Goal: Information Seeking & Learning: Find specific fact

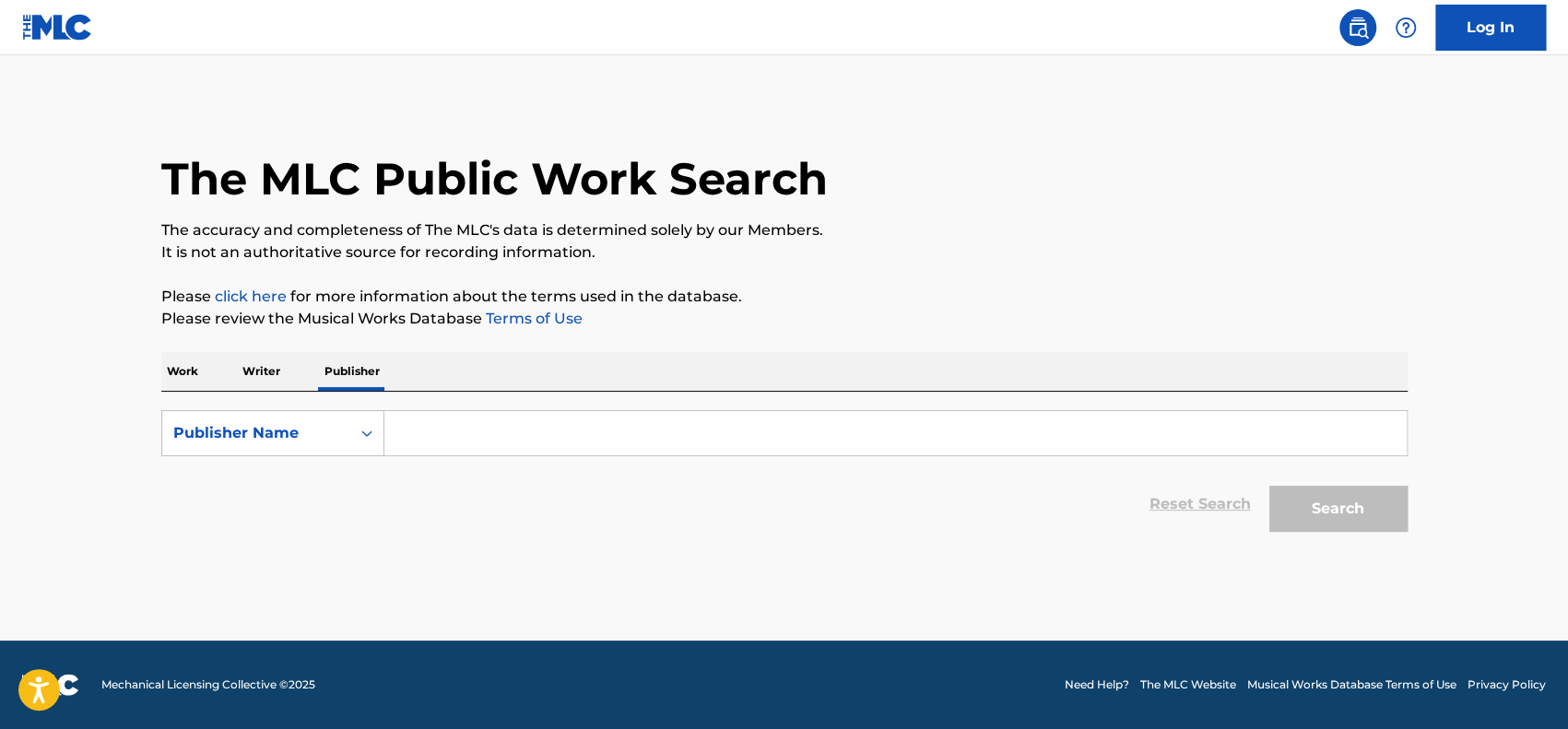
click at [457, 438] on input "Search Form" at bounding box center [895, 432] width 1022 height 44
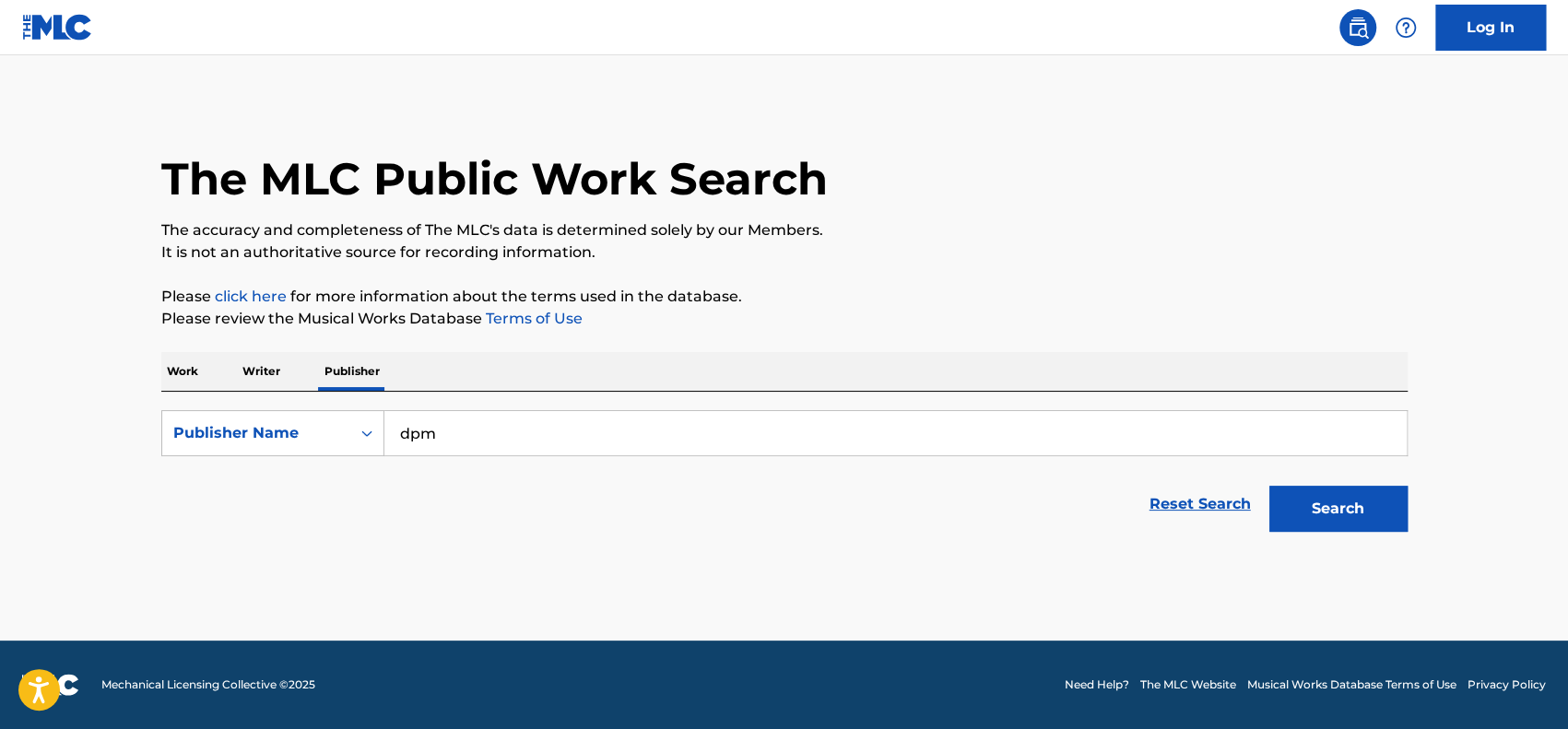
type input "dpm"
click at [1269, 486] on button "Search" at bounding box center [1339, 508] width 139 height 46
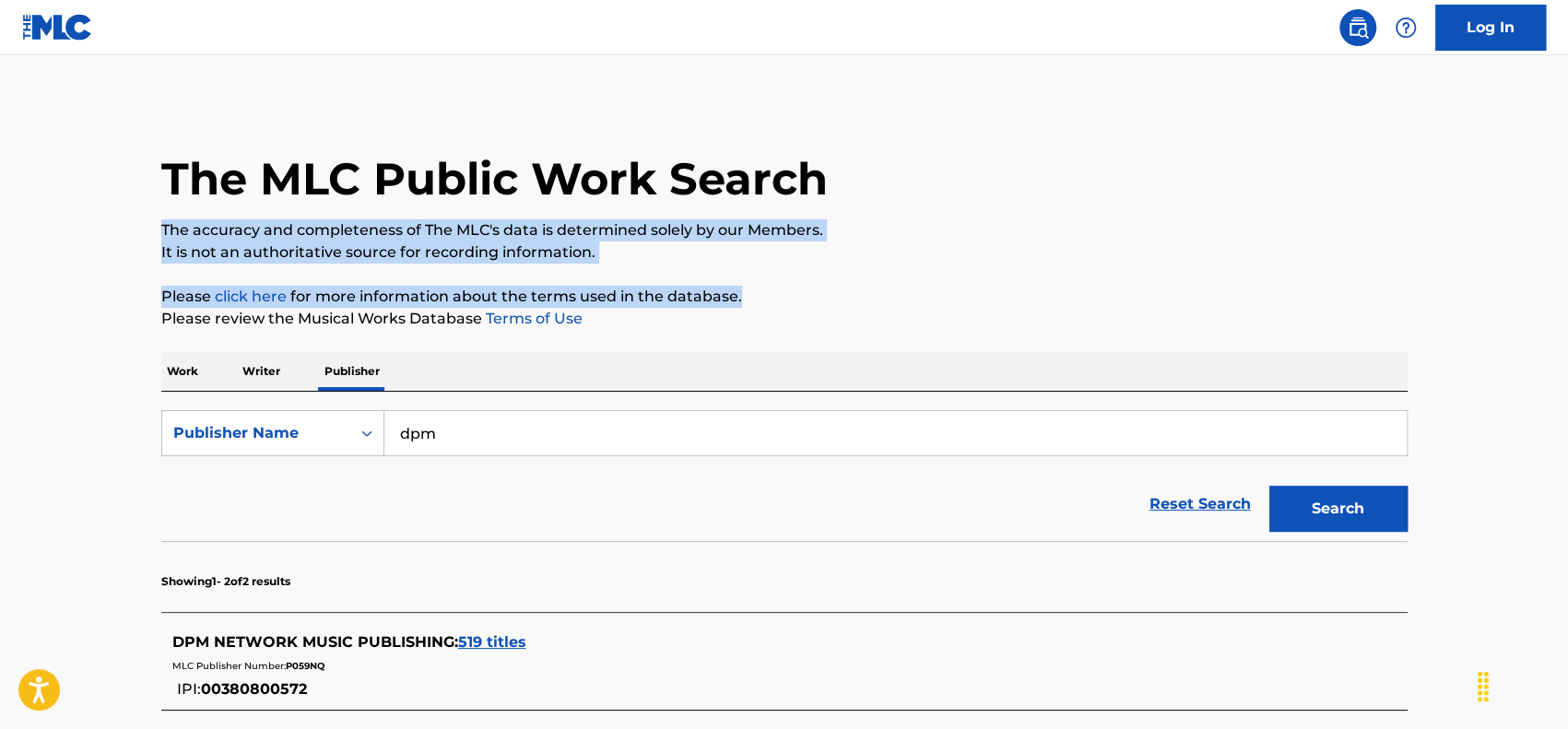
drag, startPoint x: 1565, startPoint y: 201, endPoint x: 1573, endPoint y: 302, distance: 101.3
click at [1567, 302] on html "Press Alt+1 for screen-reader mode, Alt+0 to cancel Accessibility Screen-Reader…" at bounding box center [784, 364] width 1568 height 729
click at [1547, 242] on main "The MLC Public Work Search The accuracy and completeness of The MLC's data is d…" at bounding box center [784, 493] width 1568 height 874
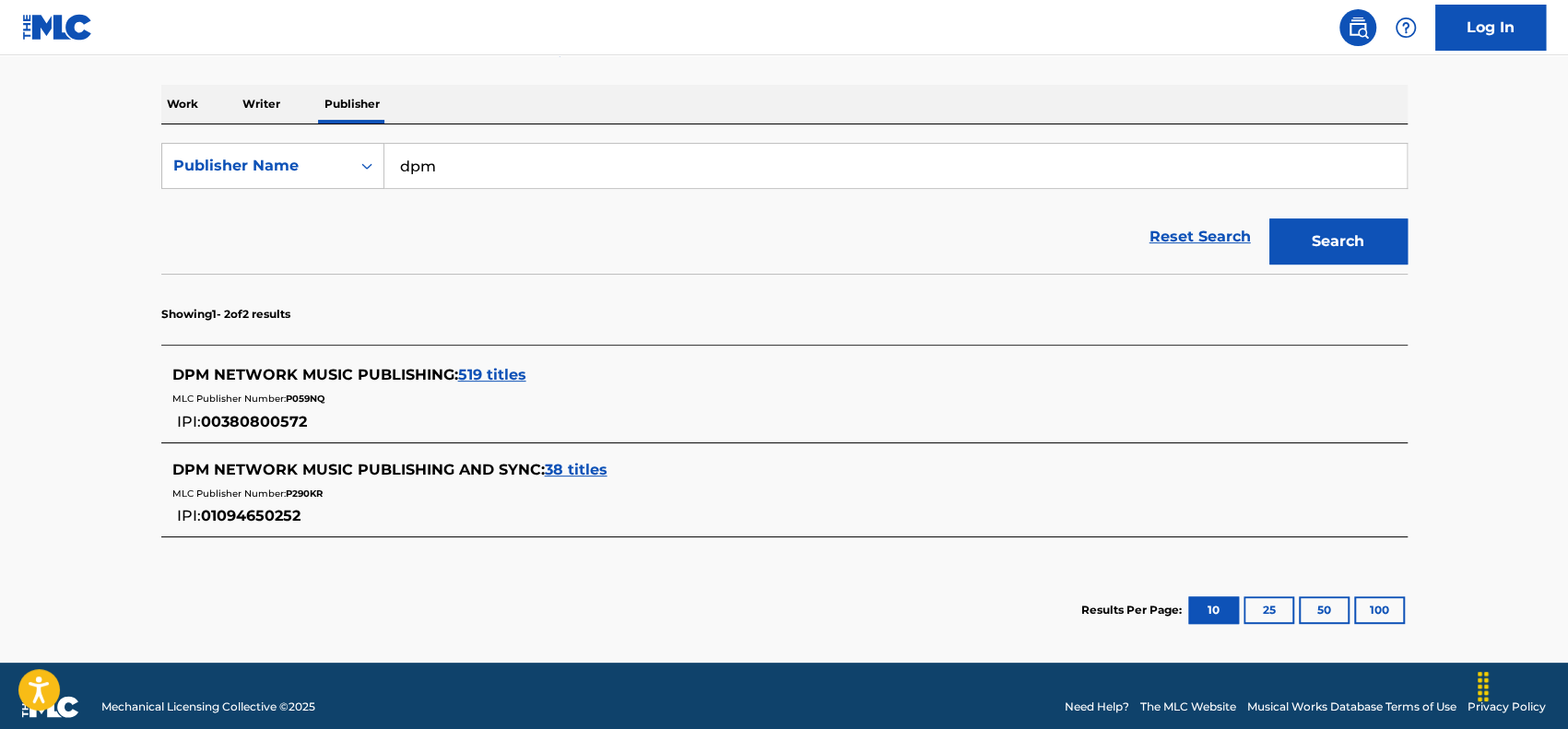
scroll to position [288, 0]
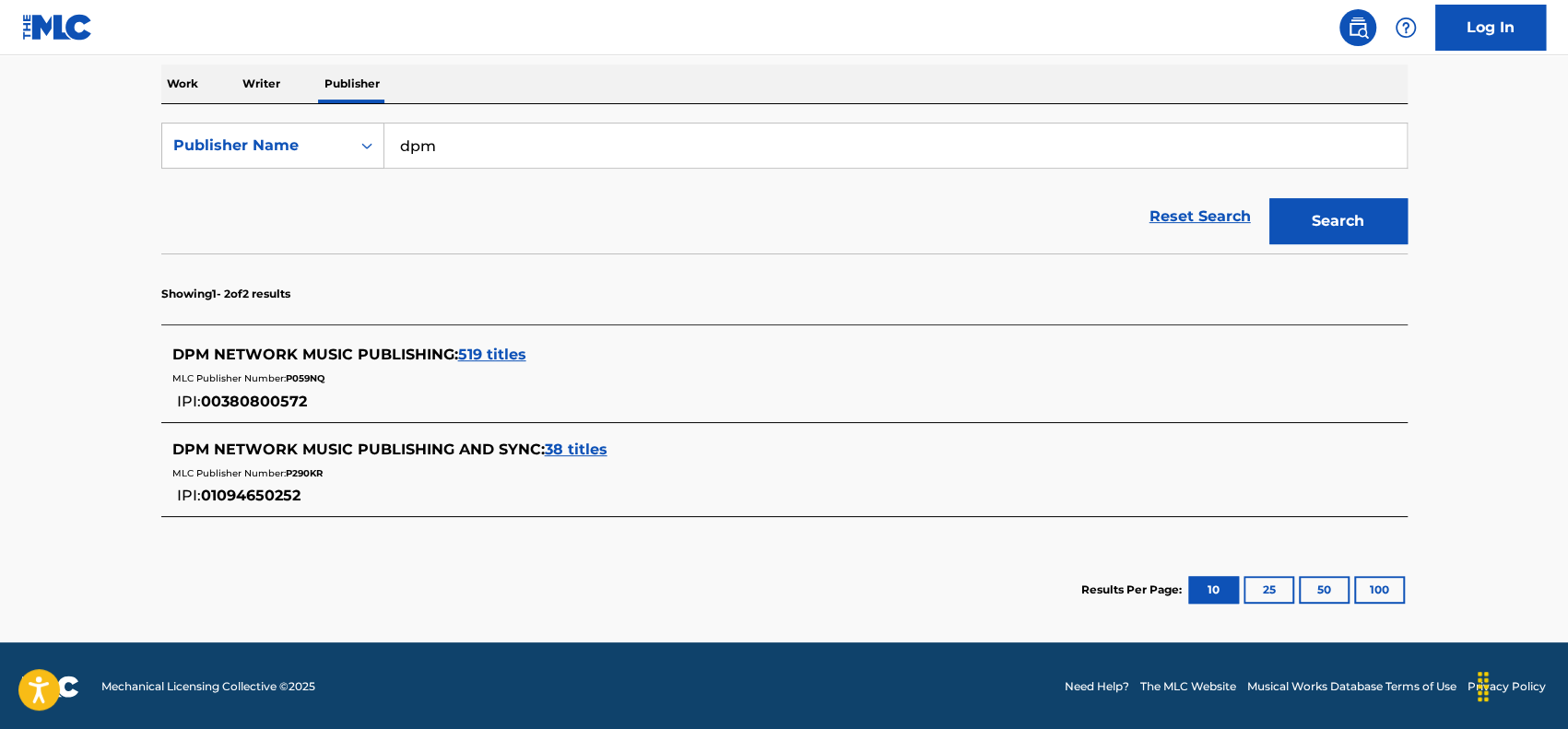
click at [577, 438] on div "DPM NETWORK MUSIC PUBLISHING AND SYNC : 38 titles" at bounding box center [761, 449] width 1176 height 22
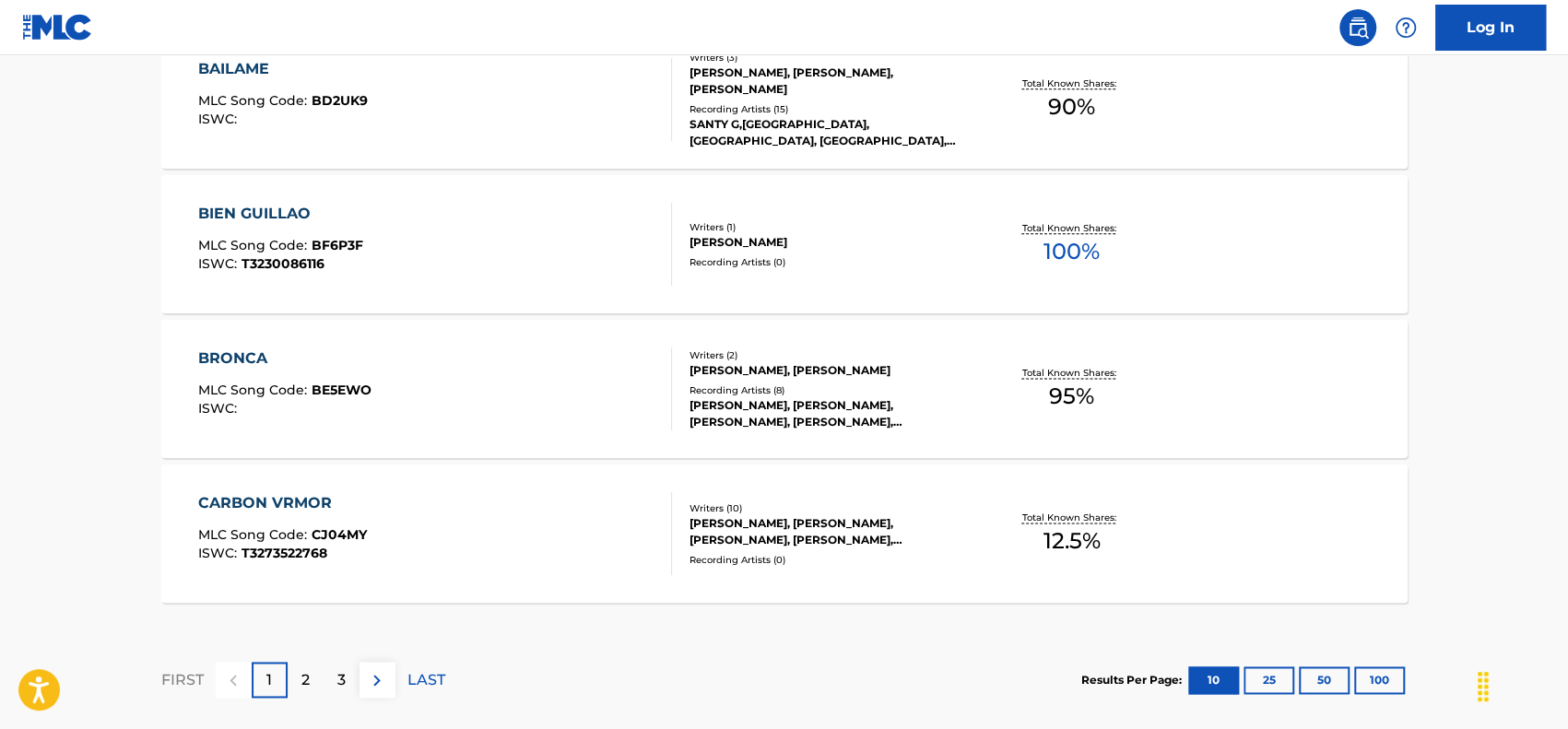
scroll to position [1600, 0]
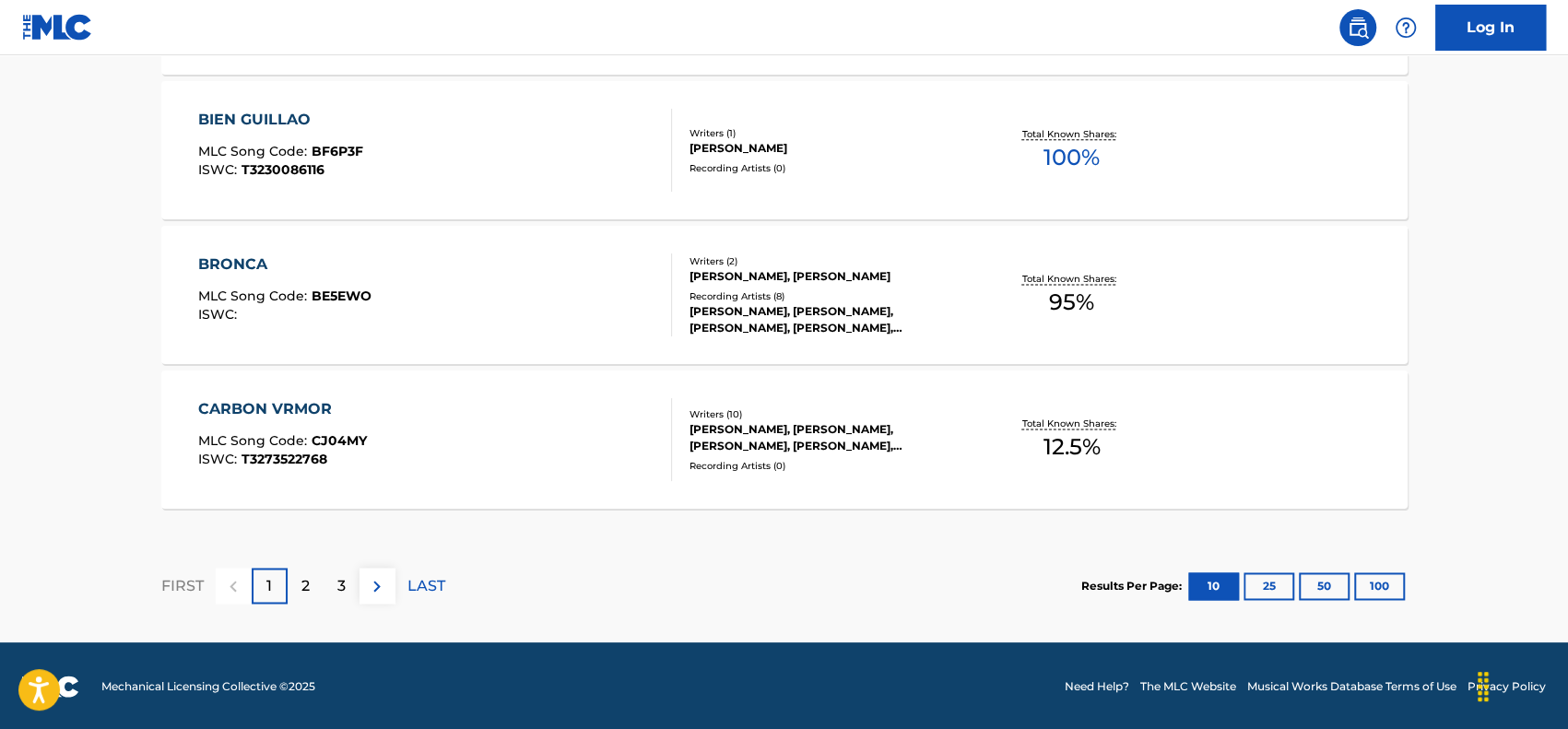
click at [296, 582] on div "2" at bounding box center [306, 586] width 36 height 36
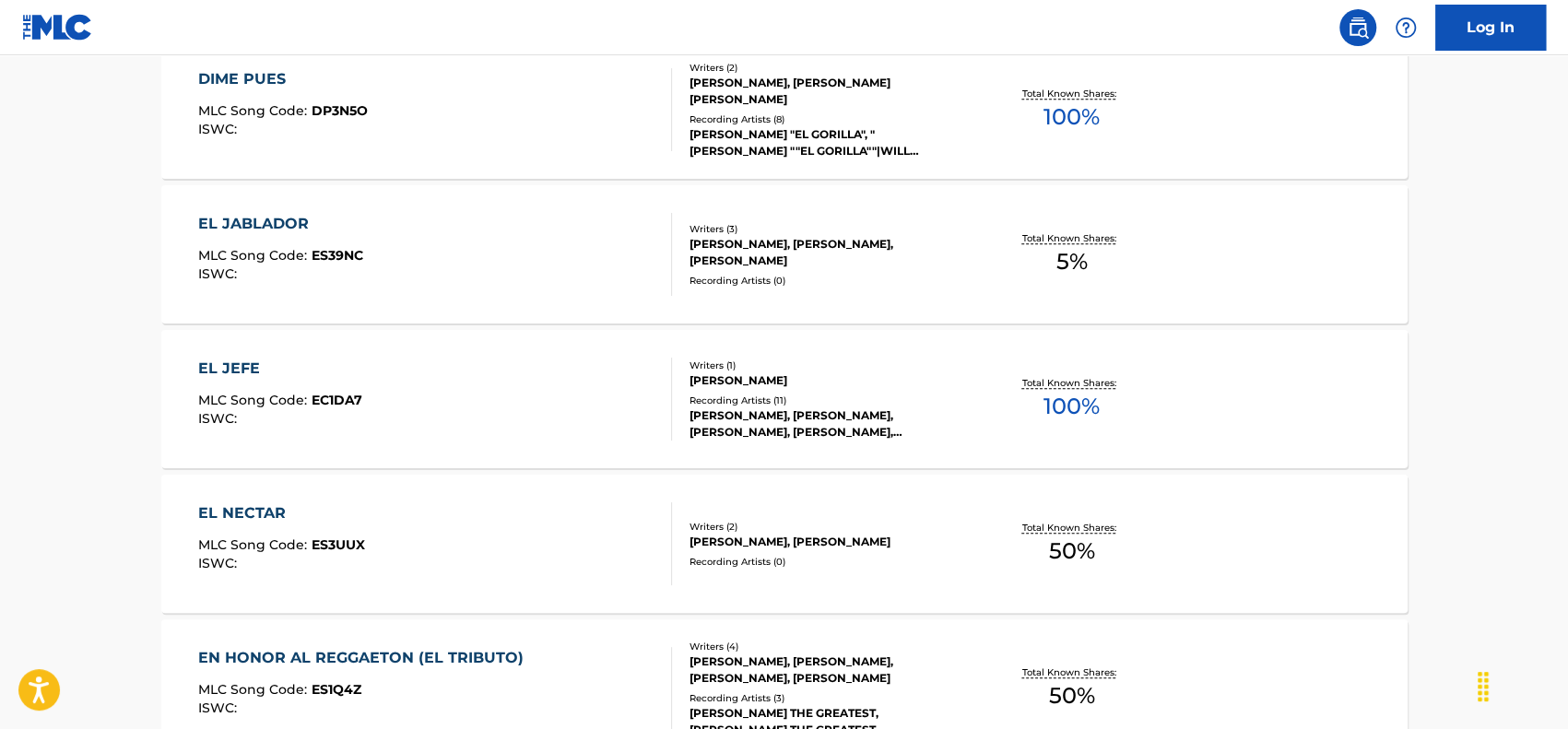
scroll to position [780, 0]
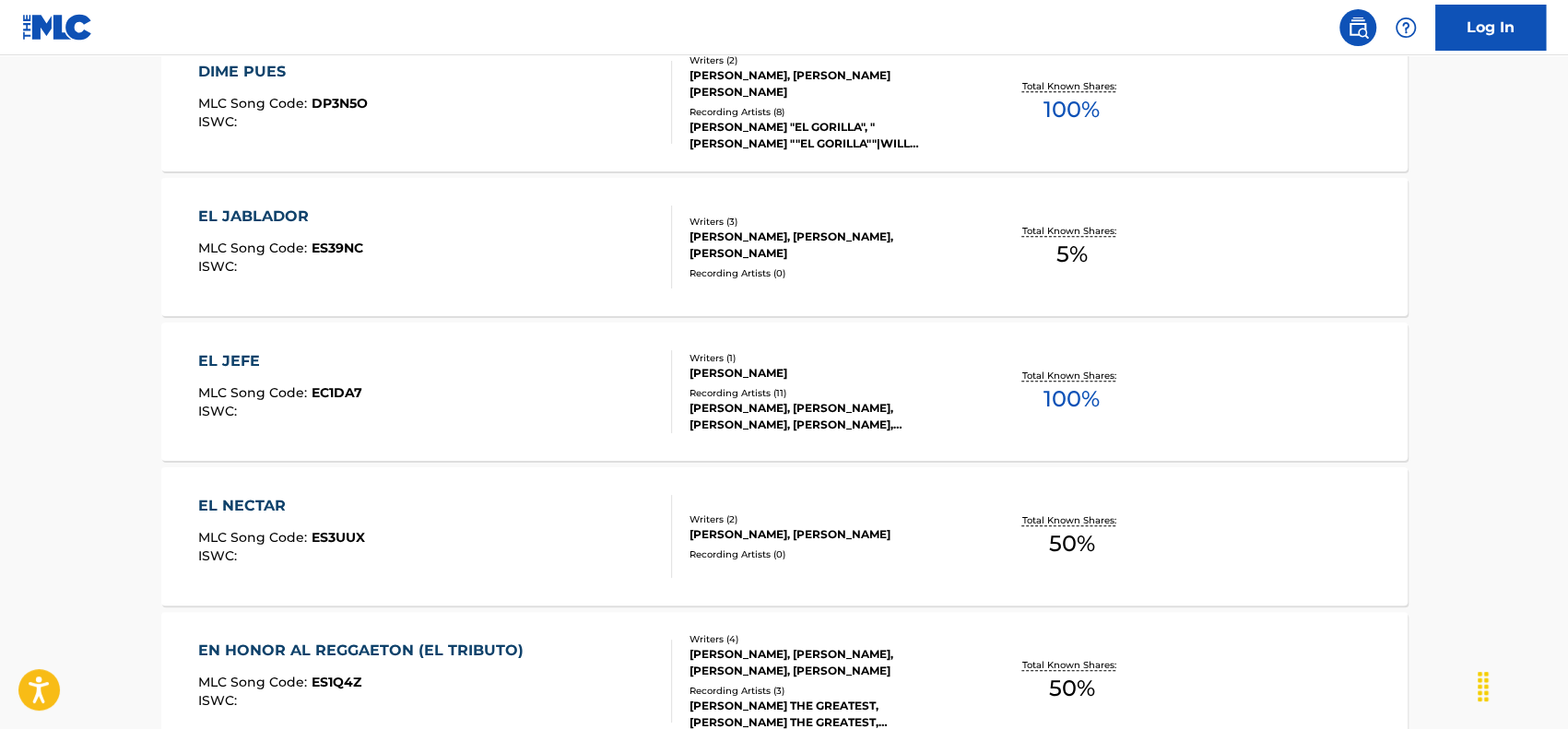
click at [522, 262] on div "EL JABLADOR MLC Song Code : ES39NC ISWC :" at bounding box center [434, 247] width 474 height 83
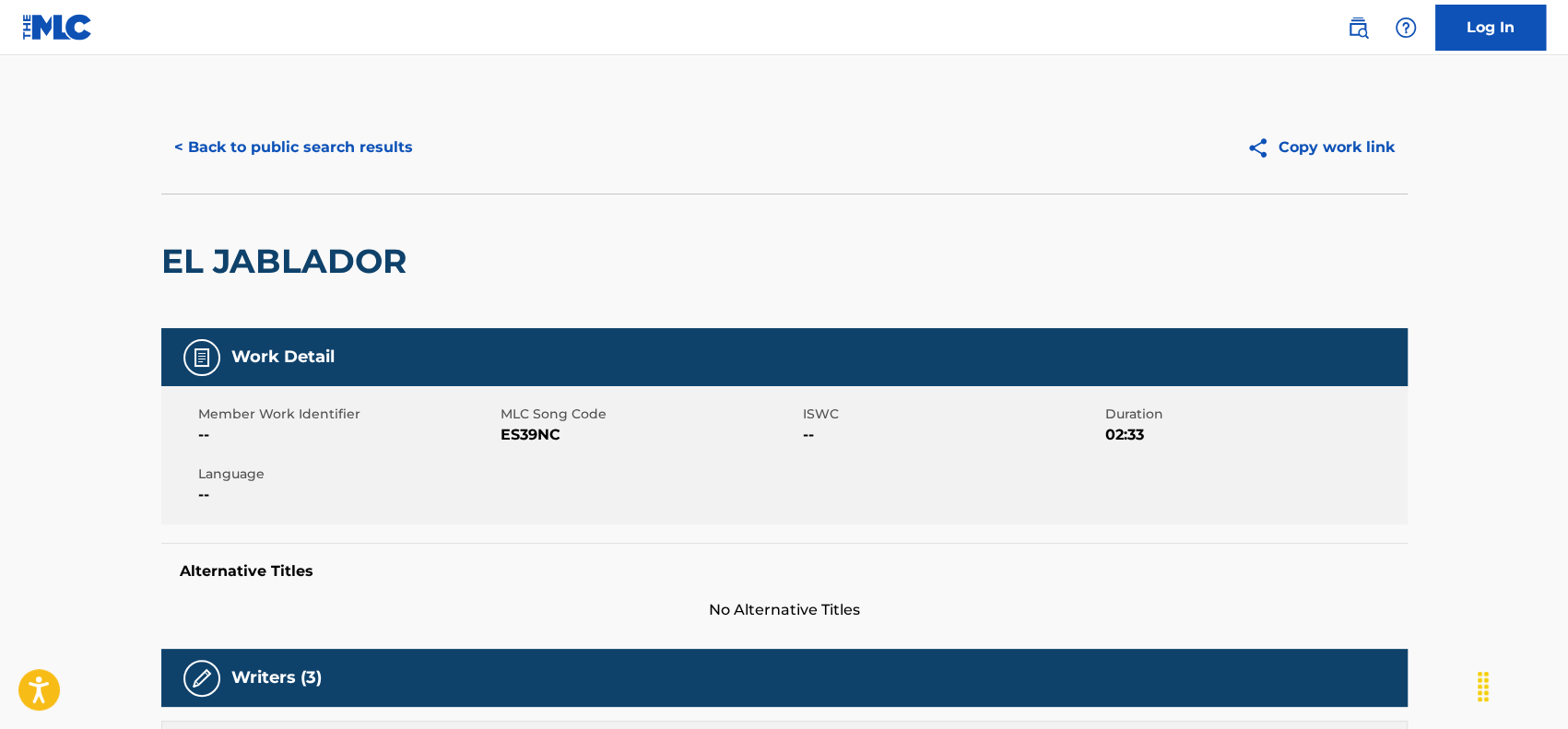
click at [325, 145] on button "< Back to public search results" at bounding box center [293, 146] width 265 height 46
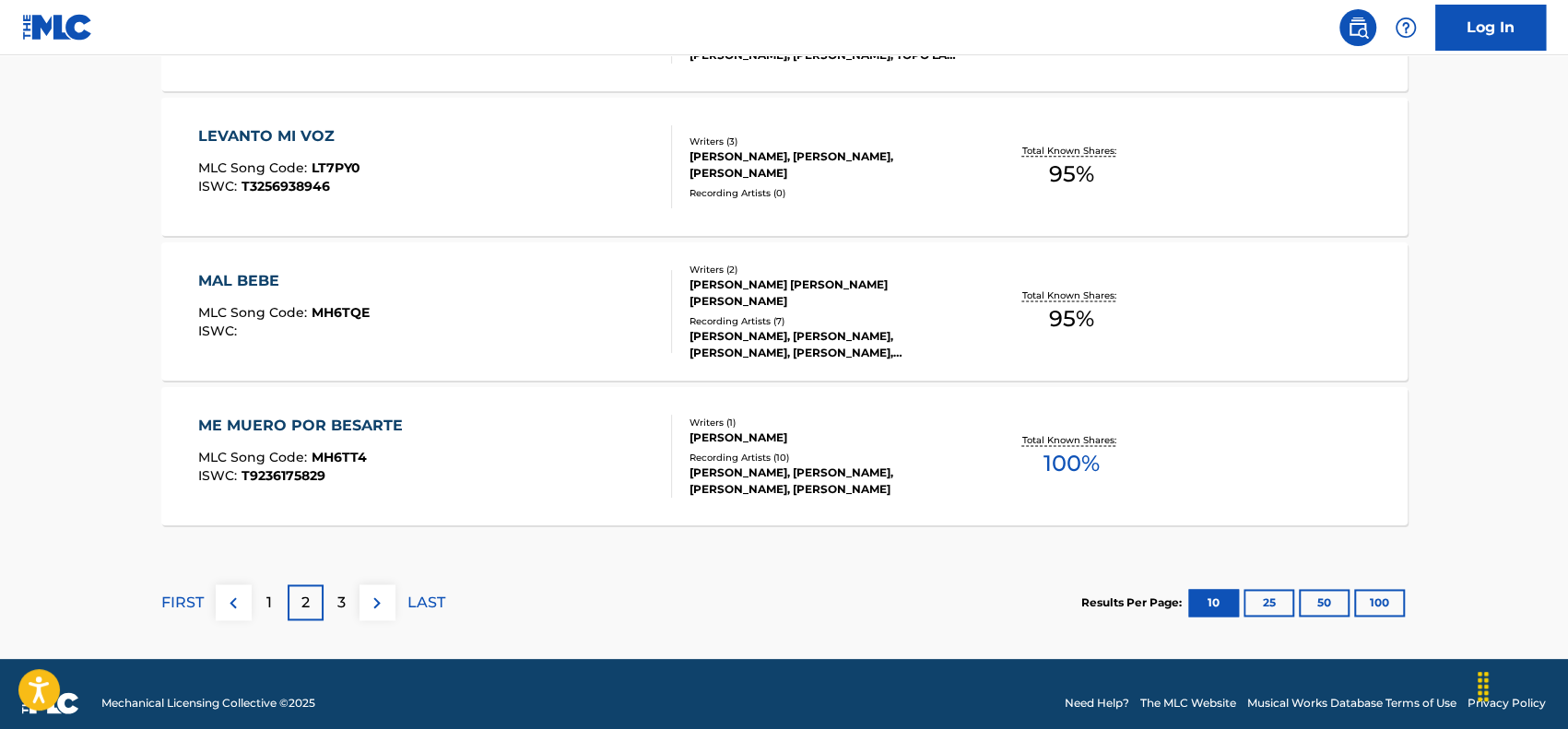
scroll to position [1584, 0]
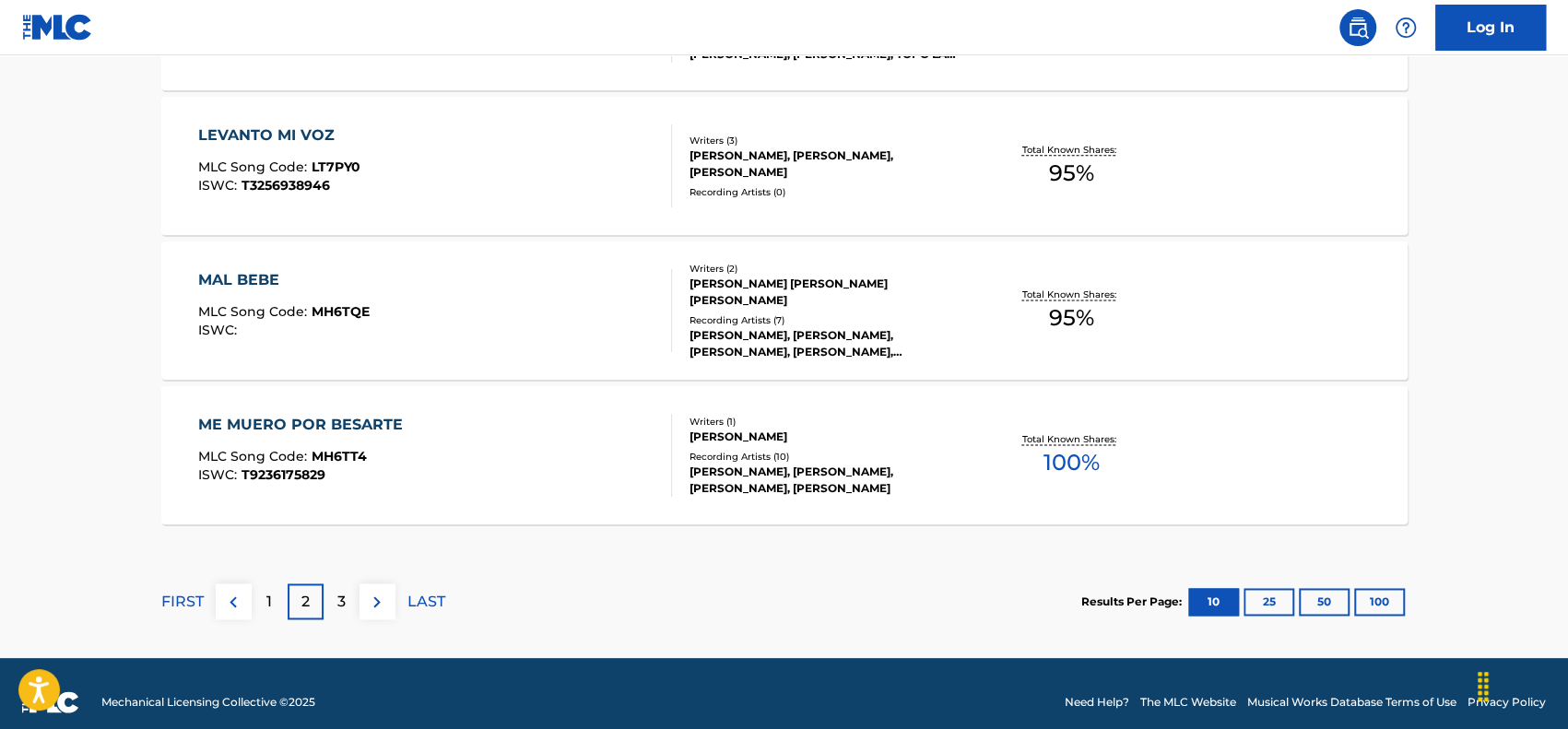
click at [338, 594] on p "3" at bounding box center [342, 601] width 8 height 22
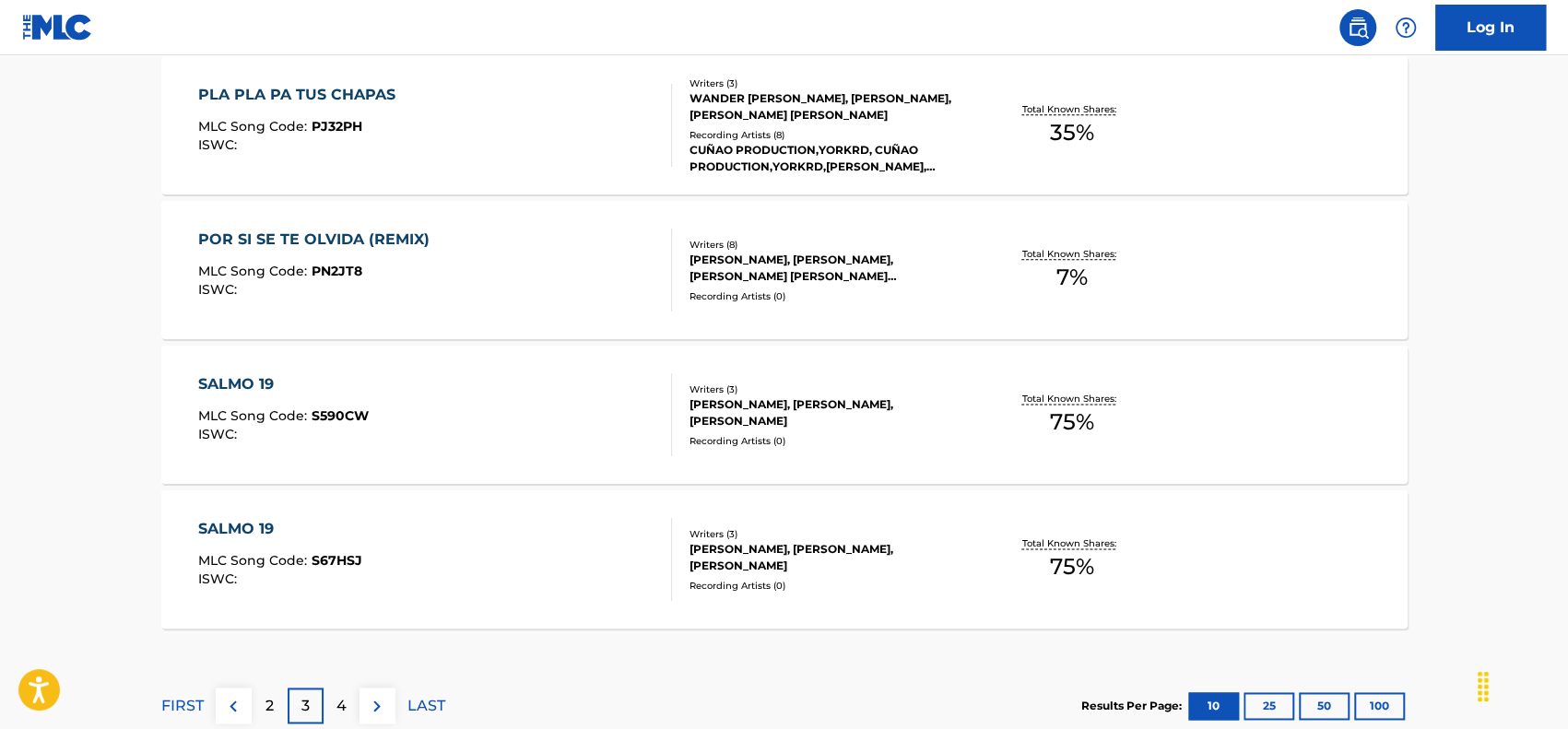
scroll to position [1600, 0]
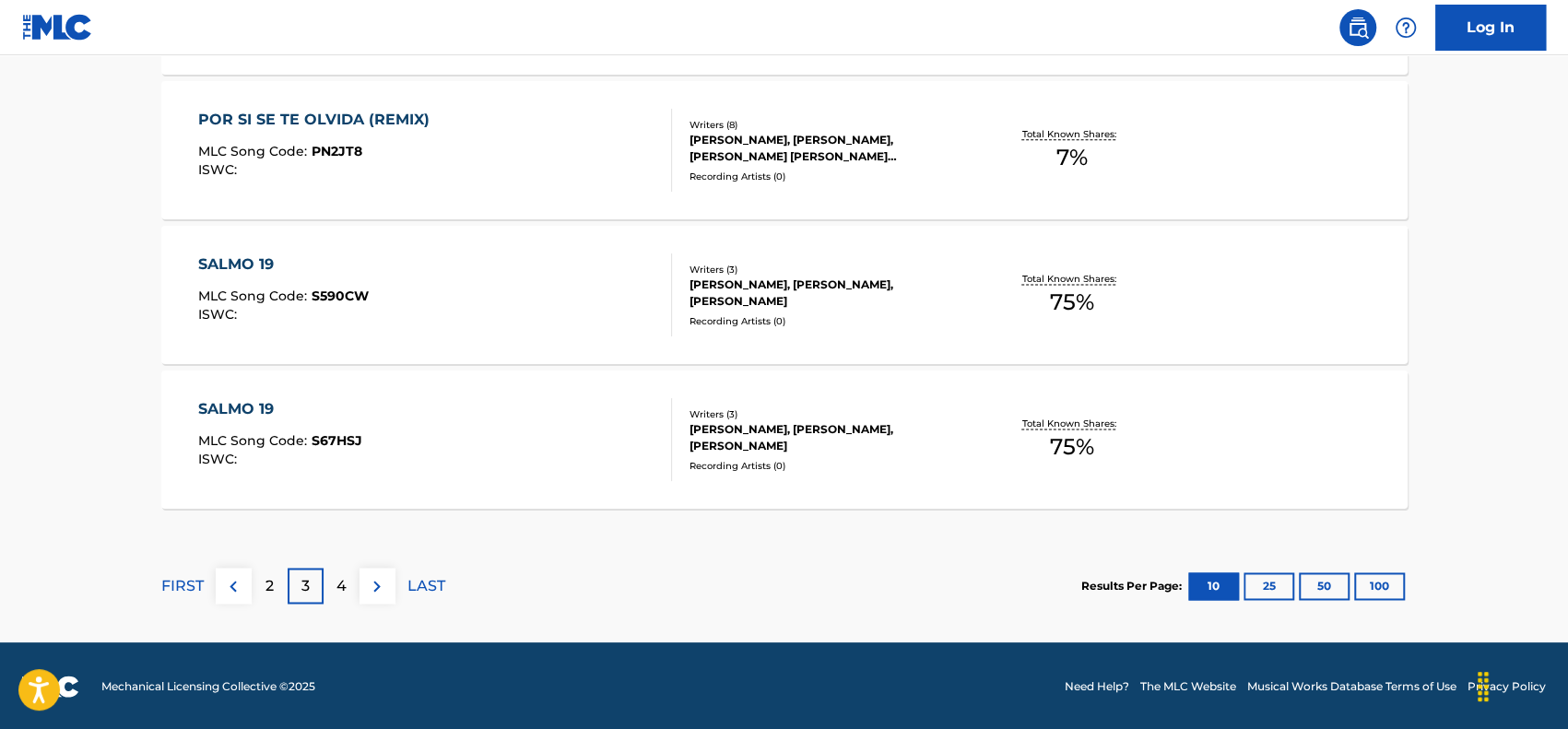
click at [1368, 580] on button "100" at bounding box center [1380, 586] width 51 height 27
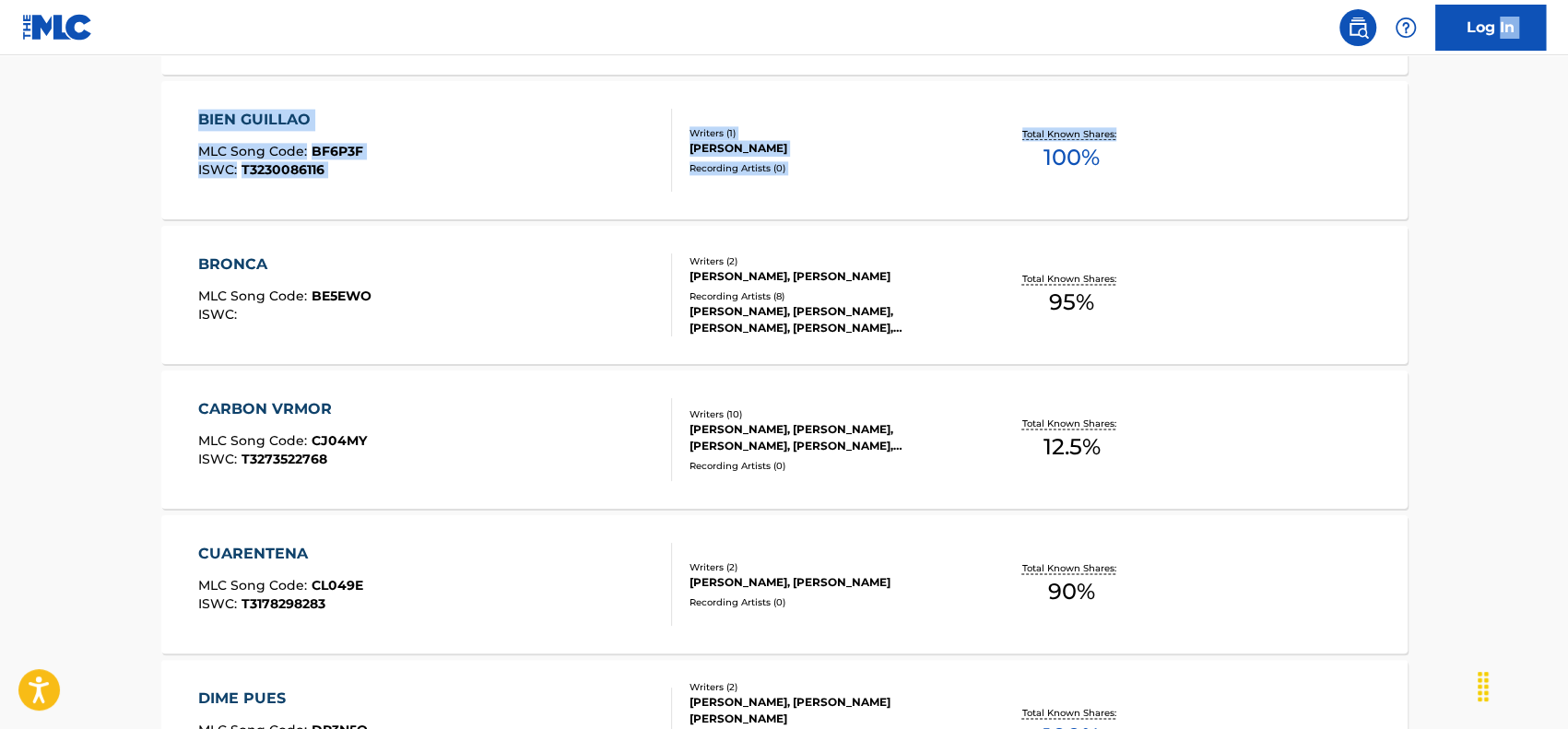
drag, startPoint x: 1562, startPoint y: 219, endPoint x: 1501, endPoint y: 30, distance: 198.6
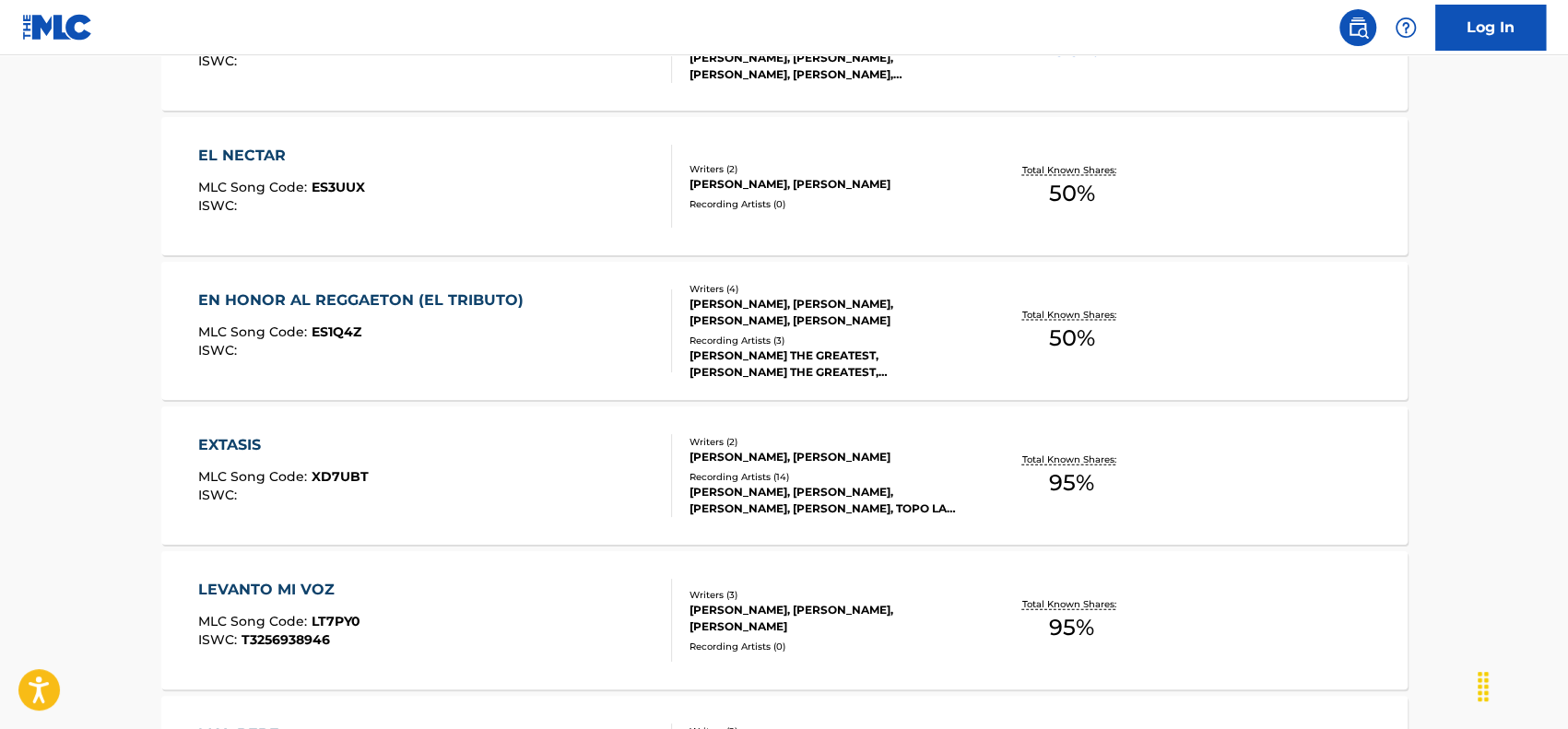
scroll to position [2599, 0]
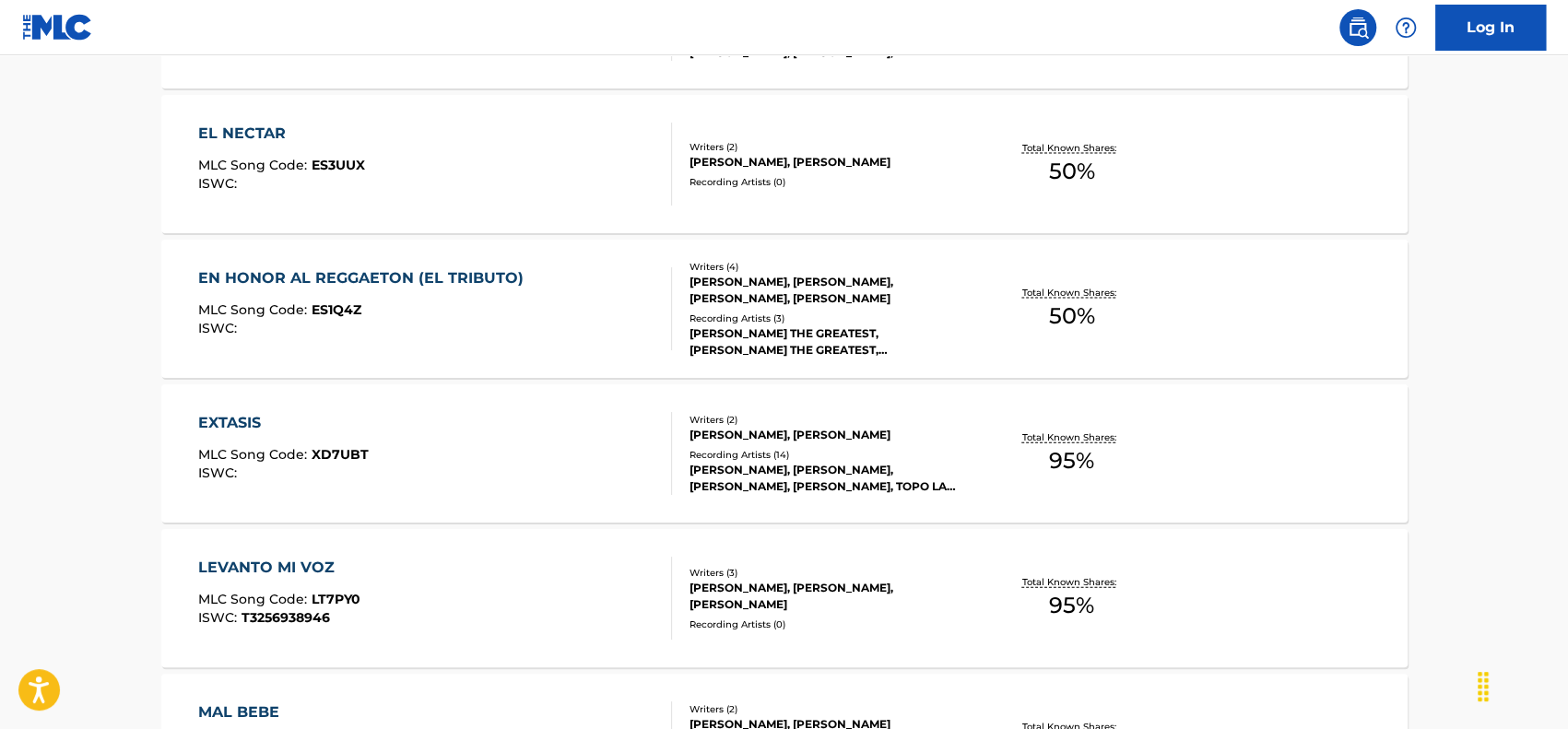
click at [500, 151] on div "EL NECTAR MLC Song Code : ES3UUX ISWC :" at bounding box center [434, 164] width 474 height 83
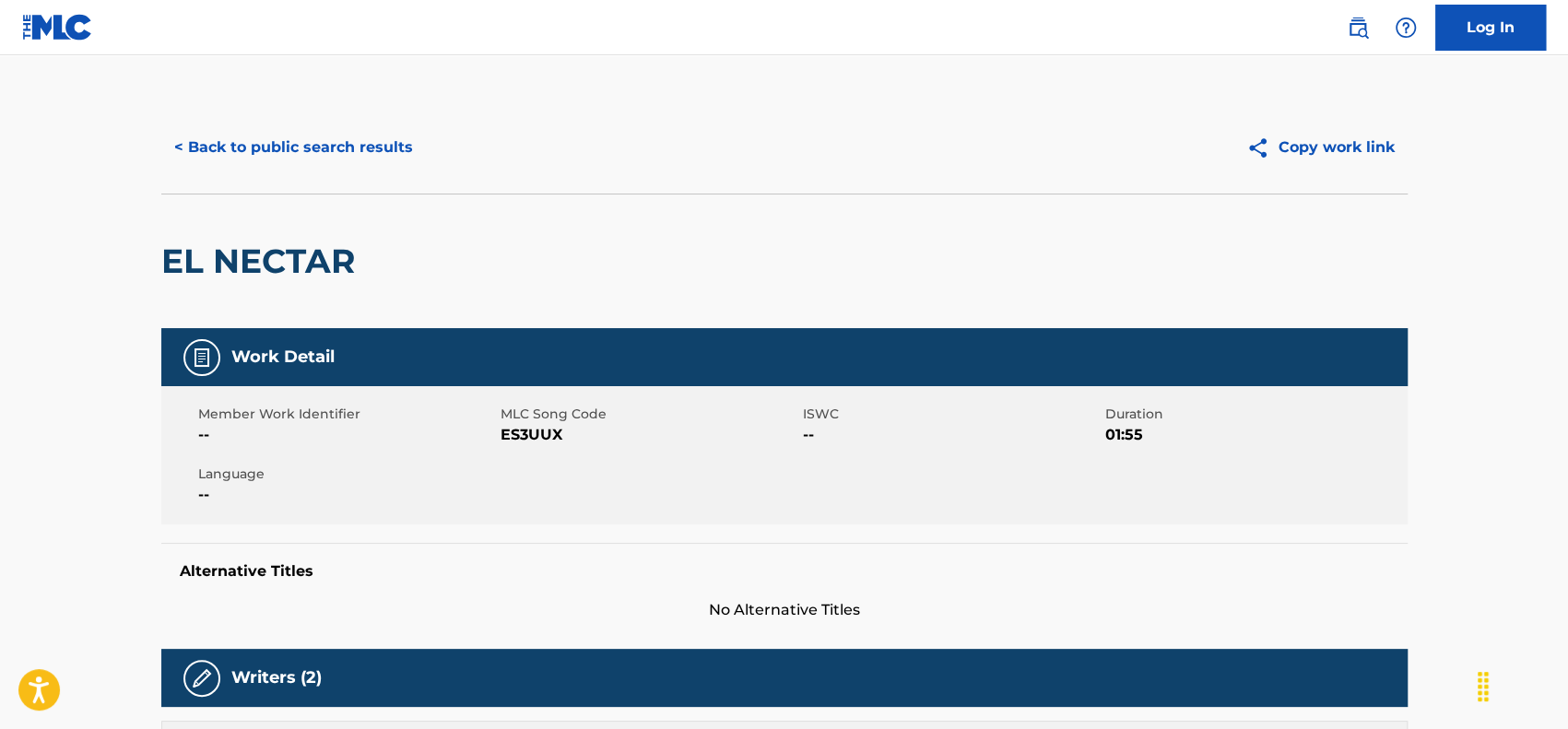
click at [364, 132] on button "< Back to public search results" at bounding box center [293, 146] width 265 height 46
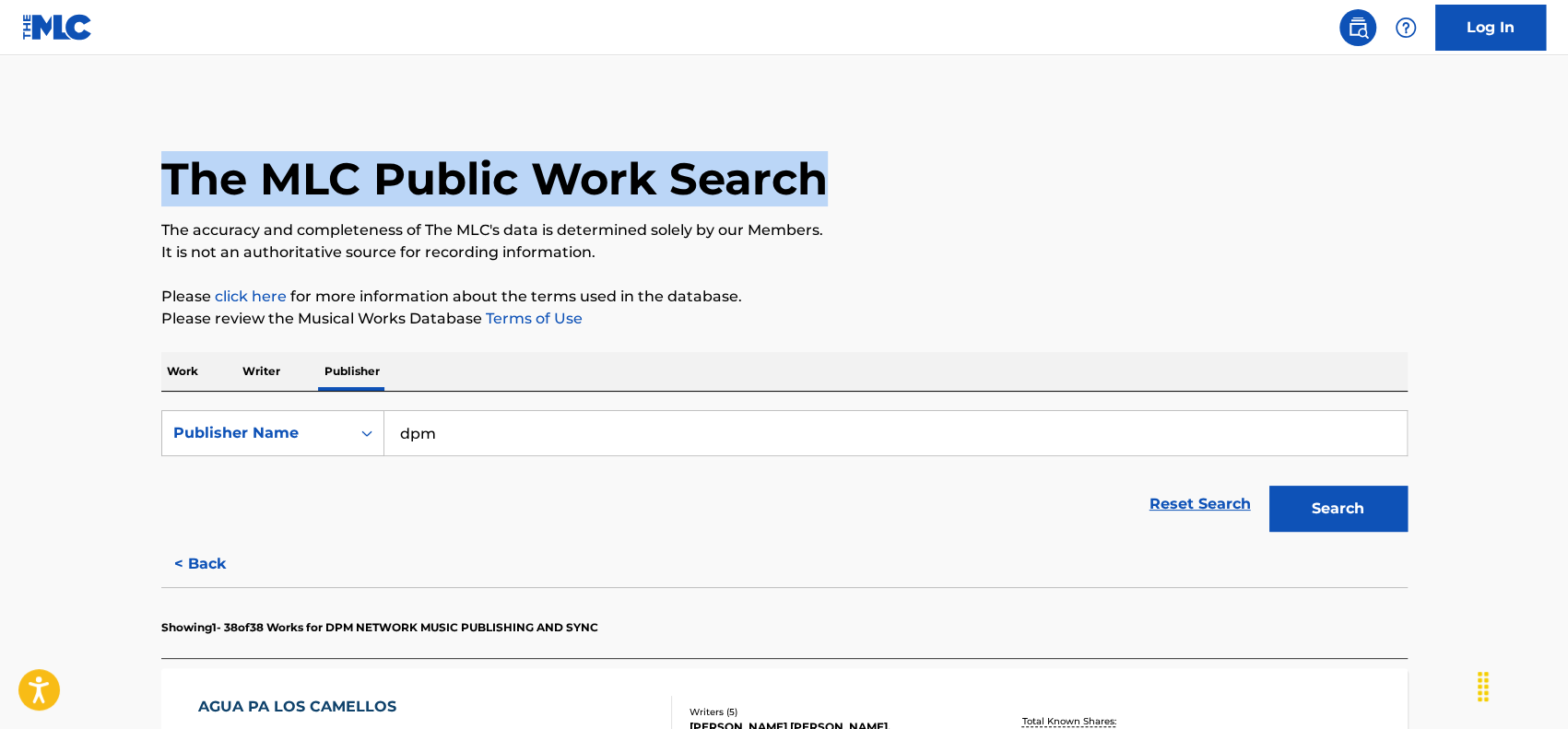
drag, startPoint x: 1564, startPoint y: 45, endPoint x: 1573, endPoint y: 173, distance: 128.3
click at [1567, 173] on html "Accessibility Screen-Reader Guide, Feedback, and Issue Reporting | New window C…" at bounding box center [784, 364] width 1568 height 729
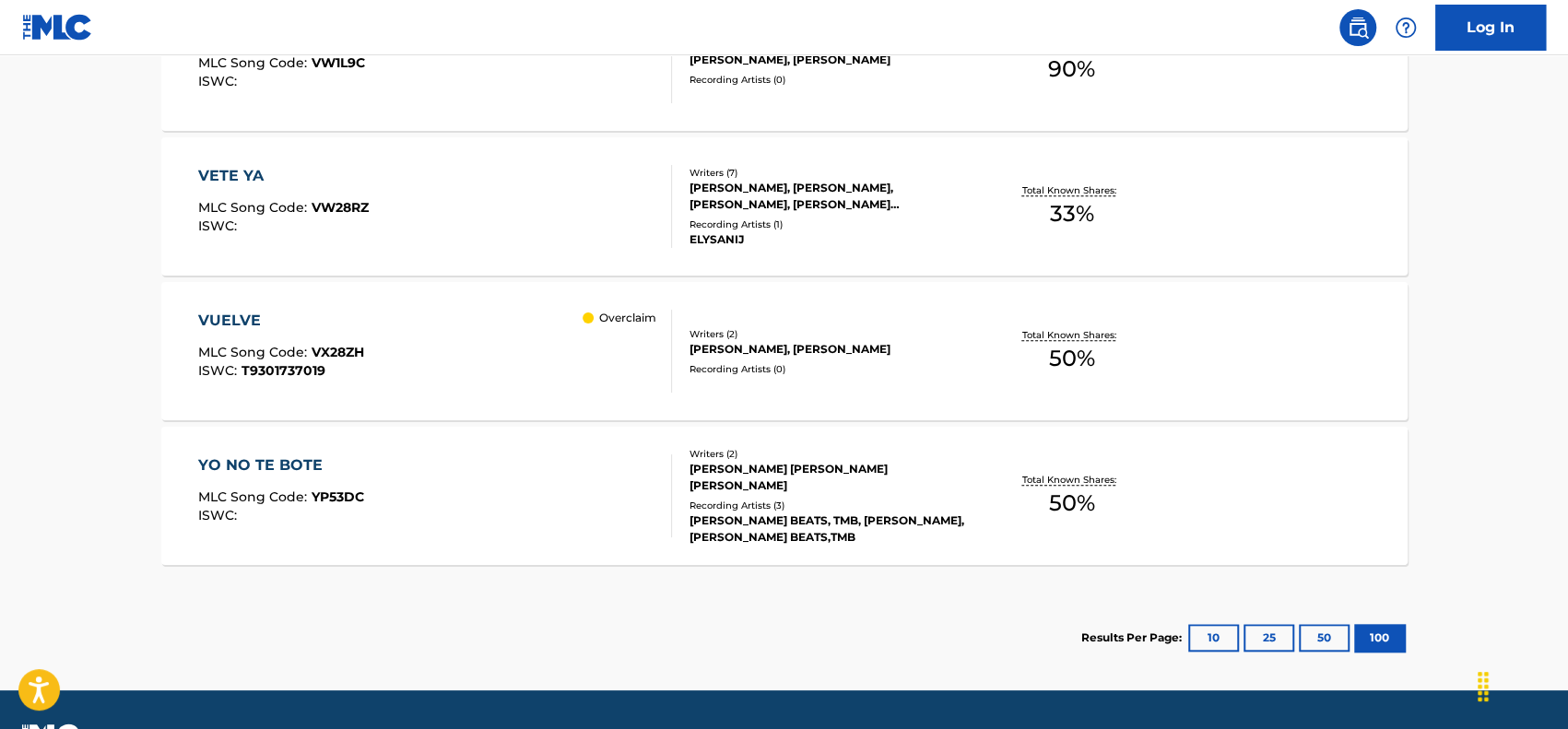
scroll to position [5584, 0]
